Goal: Book appointment/travel/reservation

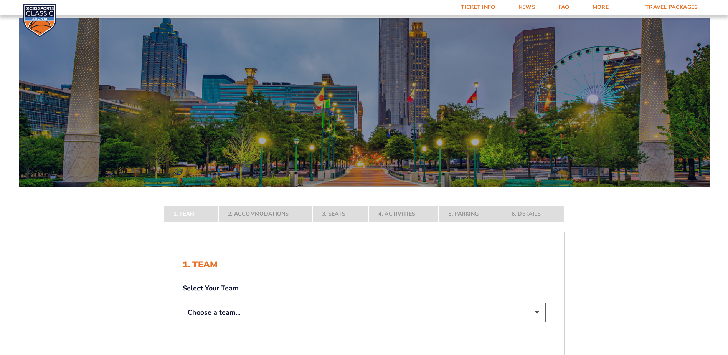
scroll to position [115, 0]
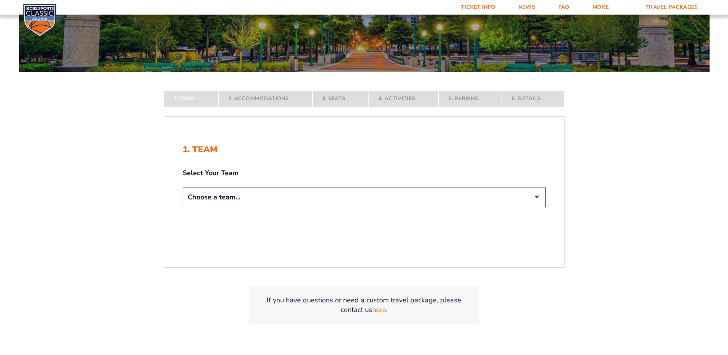
click at [197, 197] on select "Choose a team... [US_STATE] Wildcats [US_STATE] State Buckeyes [US_STATE] Tar H…" at bounding box center [364, 197] width 363 height 20
select select "12956"
click at [183, 207] on select "Choose a team... [US_STATE] Wildcats [US_STATE] State Buckeyes [US_STATE] Tar H…" at bounding box center [364, 197] width 363 height 20
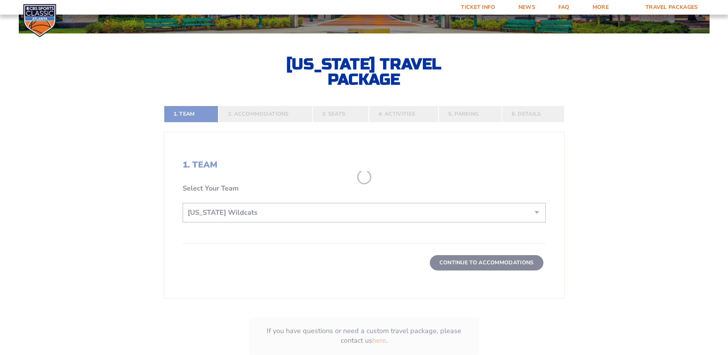
scroll to position [192, 0]
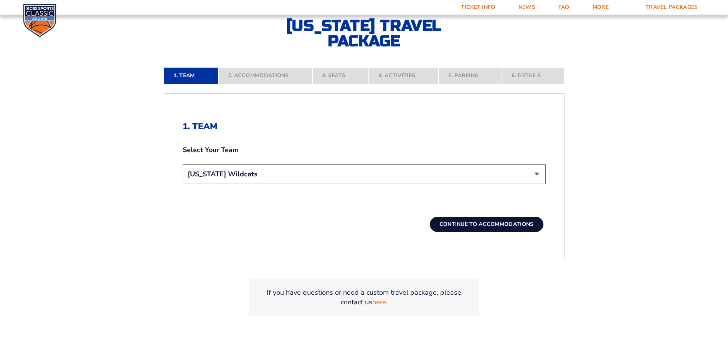
click at [491, 221] on button "Continue To Accommodations" at bounding box center [487, 223] width 114 height 15
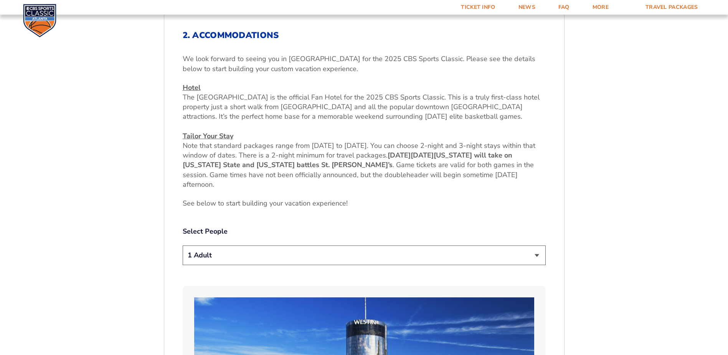
scroll to position [321, 0]
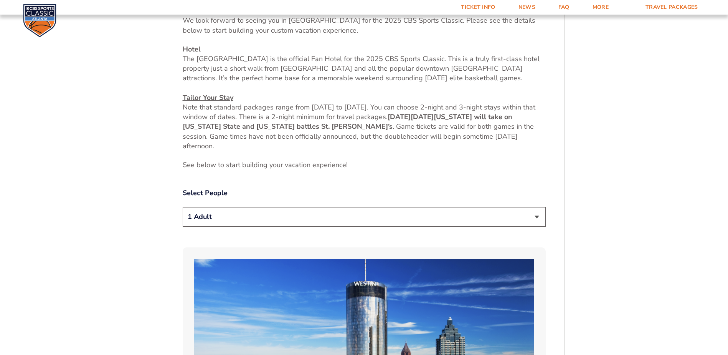
click at [214, 217] on select "1 Adult 2 Adults 3 Adults 4 Adults 2 Adults + 1 Child 2 Adults + 2 Children 2 A…" at bounding box center [364, 217] width 363 height 20
select select "2 Adults"
click at [183, 207] on select "1 Adult 2 Adults 3 Adults 4 Adults 2 Adults + 1 Child 2 Adults + 2 Children 2 A…" at bounding box center [364, 217] width 363 height 20
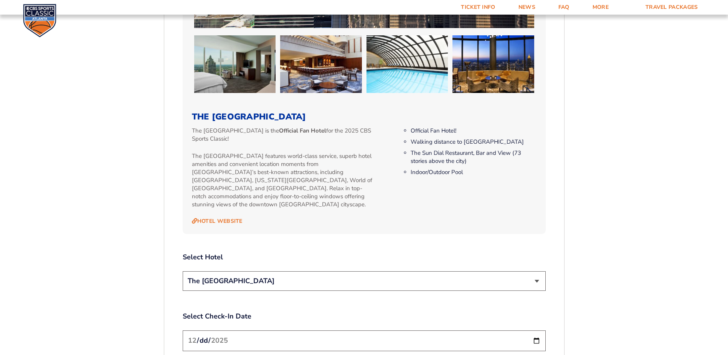
scroll to position [820, 0]
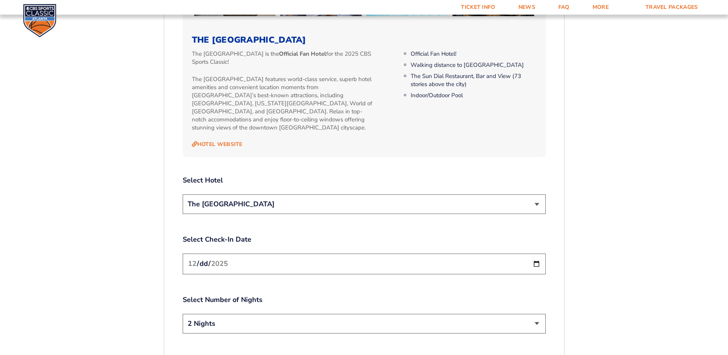
click at [211, 196] on select "The [GEOGRAPHIC_DATA]" at bounding box center [364, 204] width 363 height 20
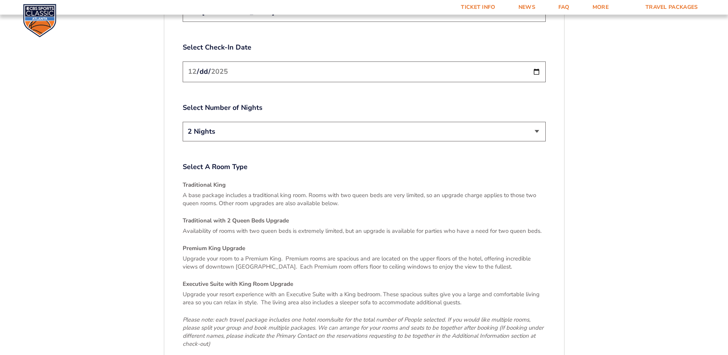
scroll to position [1127, 0]
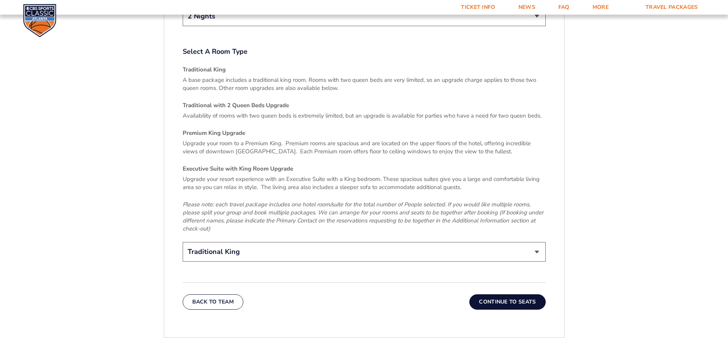
click at [523, 295] on button "Continue To Seats" at bounding box center [507, 301] width 76 height 15
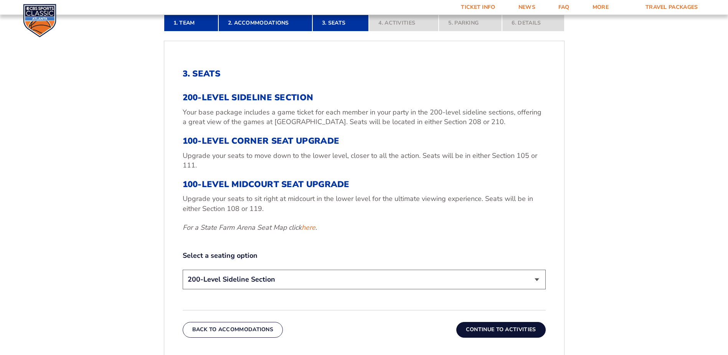
scroll to position [283, 0]
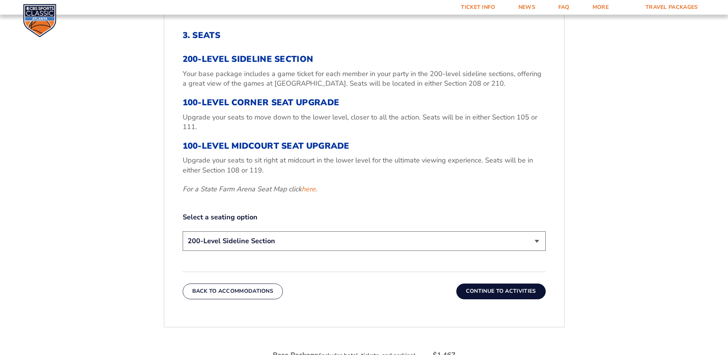
click at [215, 240] on select "200-Level Sideline Section 100-Level Corner Seat Upgrade (+$120 per person) 100…" at bounding box center [364, 241] width 363 height 20
select select "100-Level Corner Seat Upgrade"
click at [183, 231] on select "200-Level Sideline Section 100-Level Corner Seat Upgrade (+$120 per person) 100…" at bounding box center [364, 241] width 363 height 20
click at [526, 289] on button "Continue To Activities" at bounding box center [500, 290] width 89 height 15
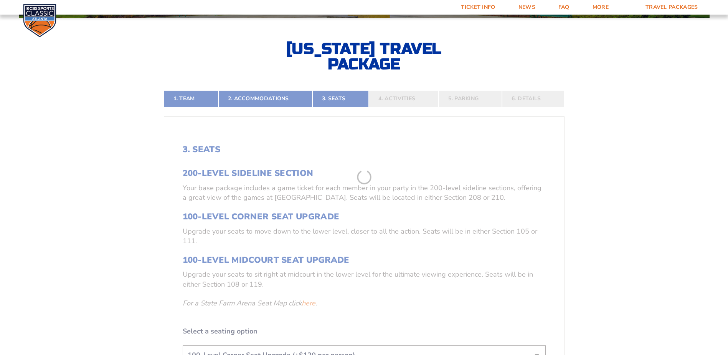
scroll to position [168, 0]
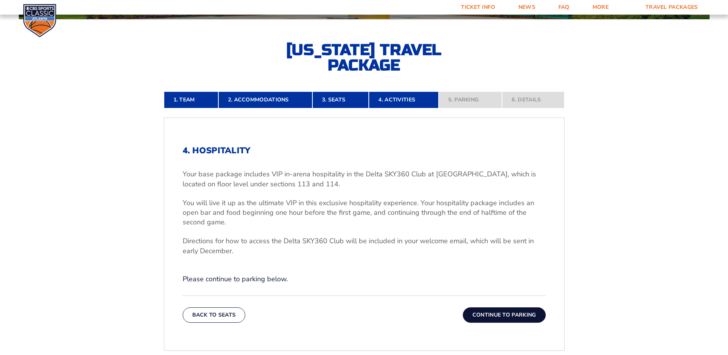
click at [498, 314] on button "Continue To Parking" at bounding box center [504, 314] width 83 height 15
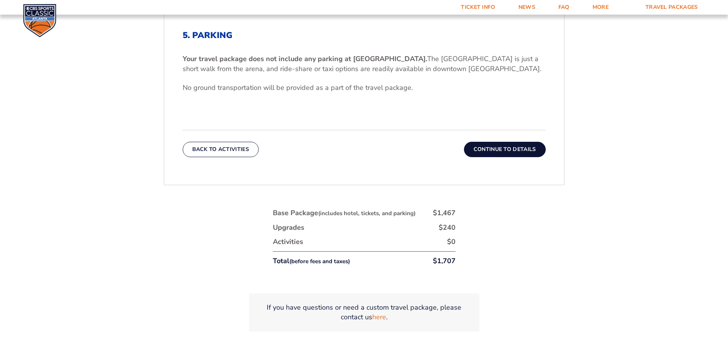
scroll to position [360, 0]
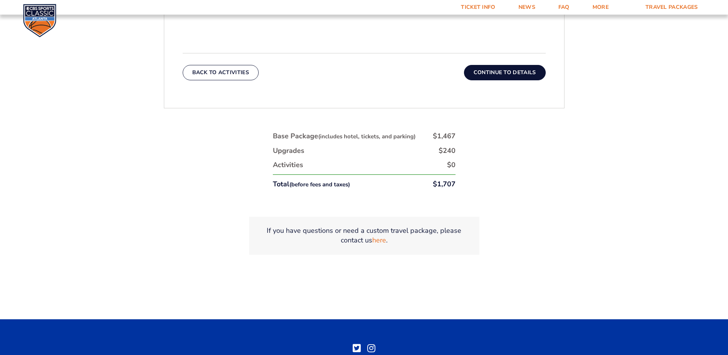
click at [514, 71] on button "Continue To Details" at bounding box center [505, 72] width 82 height 15
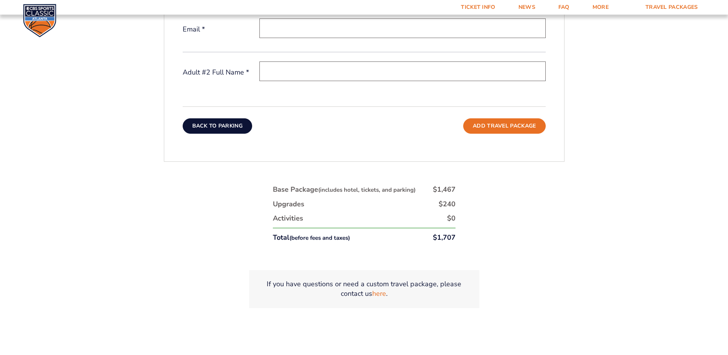
click at [220, 124] on button "Back To Parking" at bounding box center [218, 125] width 70 height 15
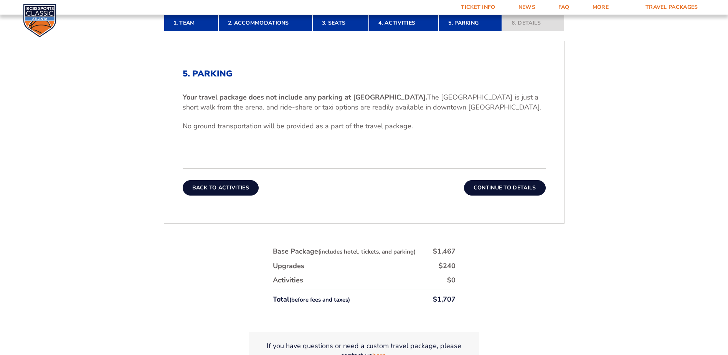
click at [218, 190] on button "Back To Activities" at bounding box center [221, 187] width 76 height 15
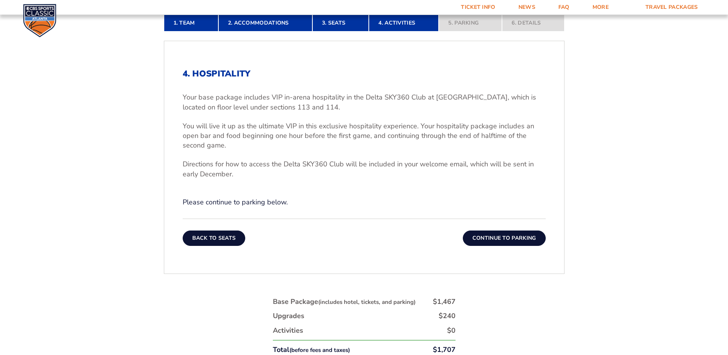
click at [205, 239] on button "Back To Seats" at bounding box center [214, 237] width 63 height 15
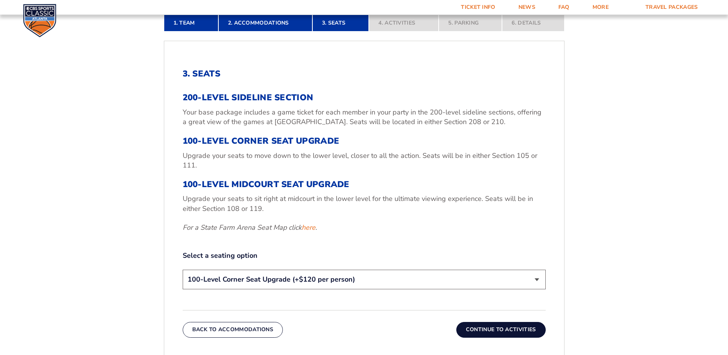
scroll to position [283, 0]
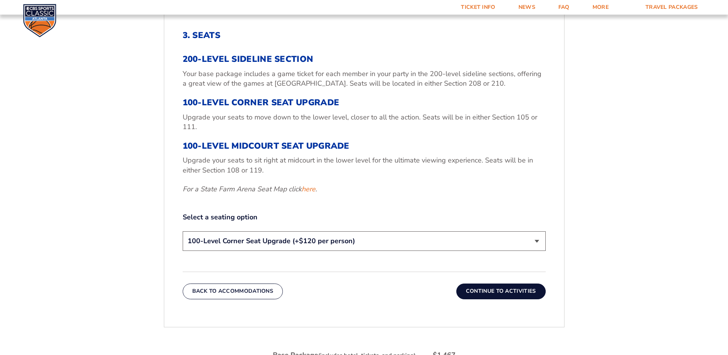
click at [252, 244] on select "200-Level Sideline Section 100-Level Corner Seat Upgrade (+$120 per person) 100…" at bounding box center [364, 241] width 363 height 20
click at [158, 238] on div "1. Team 2. Accommodations 3. Seats 4. Activities 5. Parking 6. Details 1. Team …" at bounding box center [363, 234] width 437 height 552
click at [312, 187] on link "here" at bounding box center [309, 189] width 14 height 10
click at [260, 244] on select "200-Level Sideline Section 100-Level Corner Seat Upgrade (+$120 per person) 100…" at bounding box center [364, 241] width 363 height 20
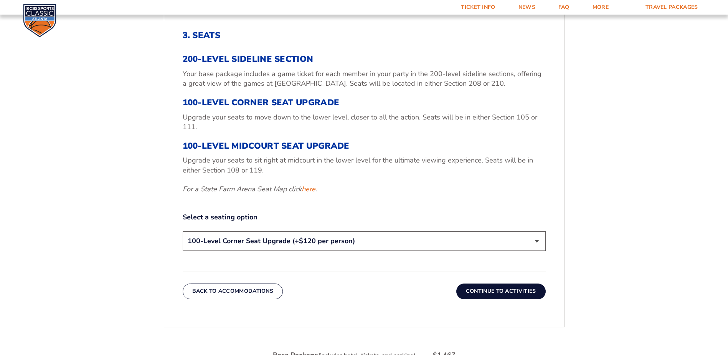
click at [260, 244] on select "200-Level Sideline Section 100-Level Corner Seat Upgrade (+$120 per person) 100…" at bounding box center [364, 241] width 363 height 20
click at [309, 187] on link "here" at bounding box center [309, 189] width 14 height 10
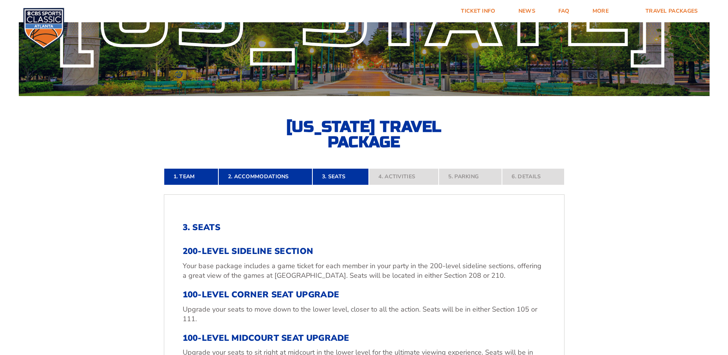
scroll to position [0, 0]
